Goal: Navigation & Orientation: Find specific page/section

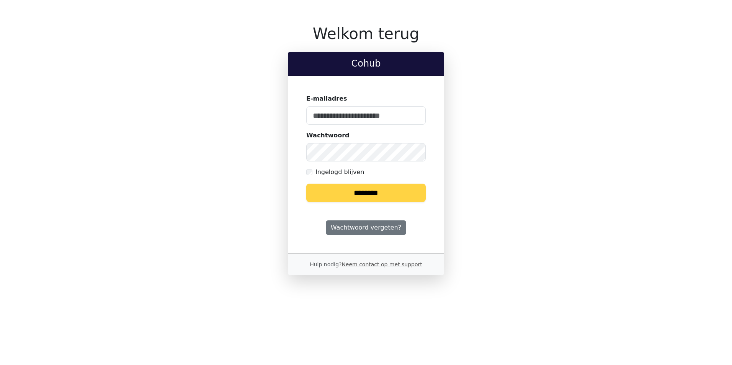
type input "**********"
click at [396, 190] on input "********" at bounding box center [365, 193] width 119 height 18
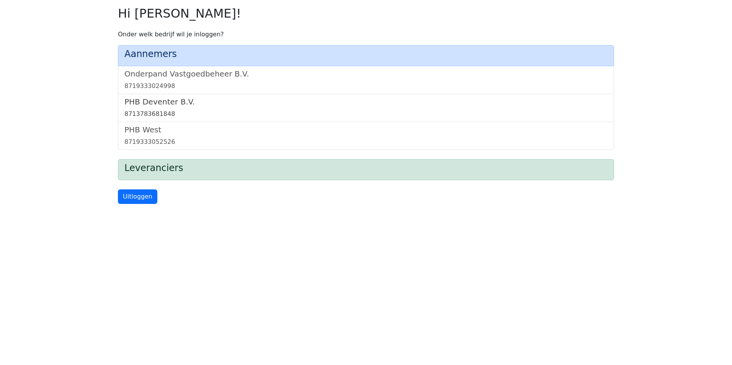
click at [150, 113] on div "8713783681848" at bounding box center [365, 114] width 483 height 9
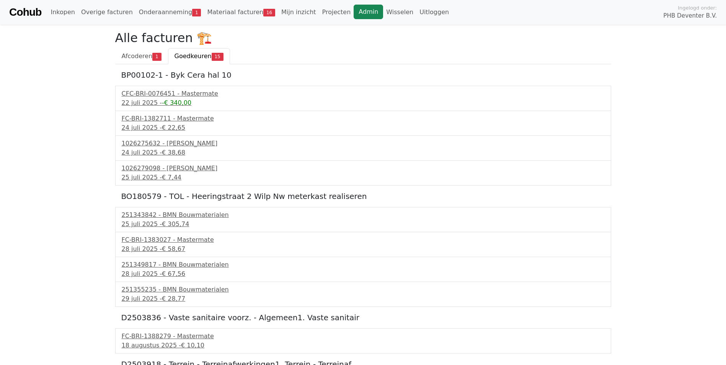
click at [354, 10] on link "Admin" at bounding box center [368, 12] width 29 height 15
